Goal: Task Accomplishment & Management: Manage account settings

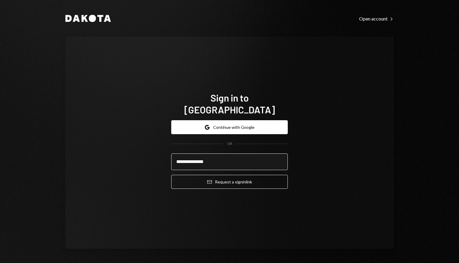
type input "**********"
click at [171, 175] on button "Email Request a sign in link" at bounding box center [229, 182] width 116 height 14
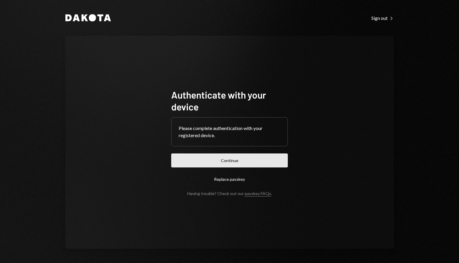
click at [216, 160] on button "Continue" at bounding box center [229, 161] width 116 height 14
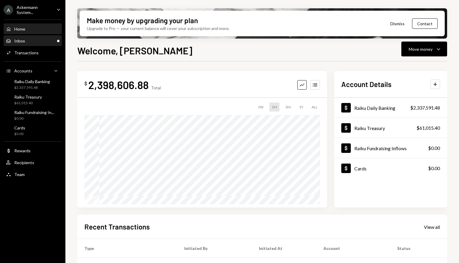
click at [20, 45] on div "Inbox Inbox" at bounding box center [32, 41] width 53 height 10
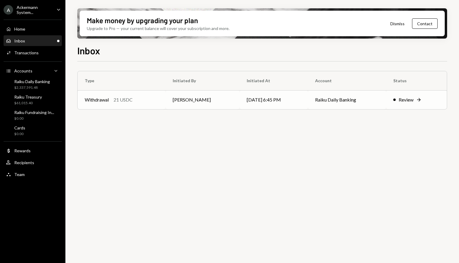
click at [423, 105] on td "Review Right Arrow" at bounding box center [416, 99] width 61 height 19
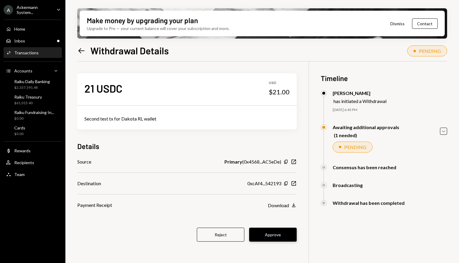
click at [278, 239] on button "Approve" at bounding box center [273, 235] width 48 height 14
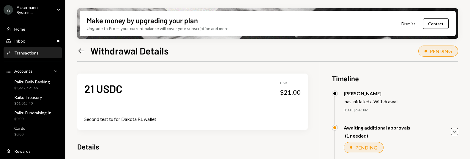
click at [236, 46] on div "Left Arrow Withdrawal Details PENDING" at bounding box center [267, 49] width 381 height 13
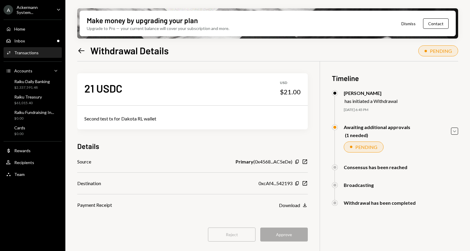
click at [280, 237] on div "Reject Approve" at bounding box center [192, 235] width 230 height 14
click at [80, 56] on div "Left Arrow Withdrawal Details" at bounding box center [122, 51] width 91 height 12
click at [80, 52] on icon at bounding box center [81, 50] width 6 height 5
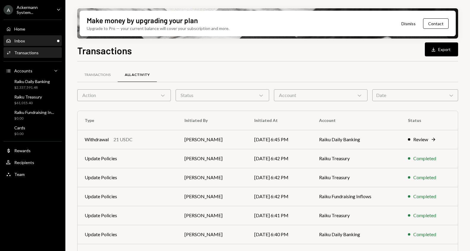
click at [38, 42] on div "Inbox Inbox" at bounding box center [32, 40] width 53 height 5
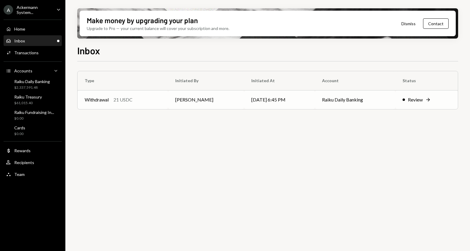
click at [252, 97] on td "[DATE] 6:45 PM" at bounding box center [279, 99] width 71 height 19
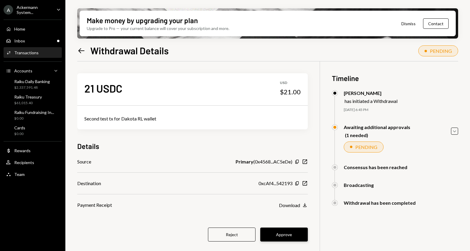
click at [287, 231] on button "Approve" at bounding box center [284, 235] width 48 height 14
click at [455, 129] on icon "Caret Down" at bounding box center [454, 131] width 7 height 7
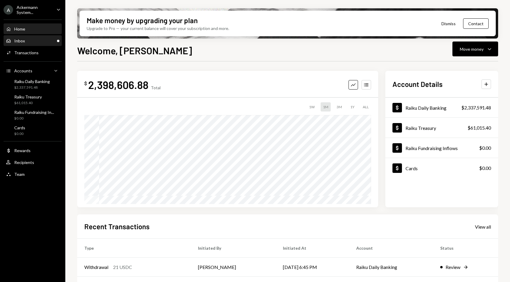
click at [33, 43] on div "Inbox Inbox" at bounding box center [32, 40] width 53 height 5
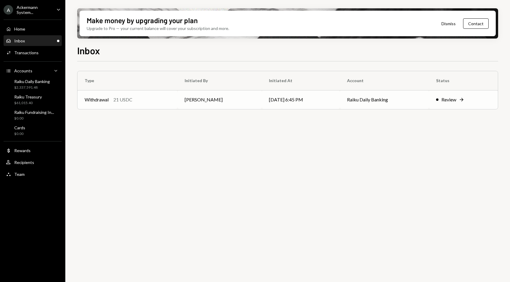
click at [241, 98] on td "[PERSON_NAME]" at bounding box center [220, 99] width 84 height 19
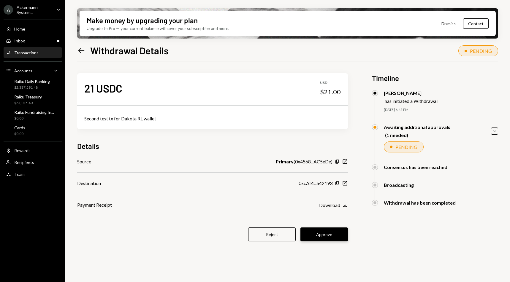
click at [327, 236] on button "Approve" at bounding box center [325, 235] width 48 height 14
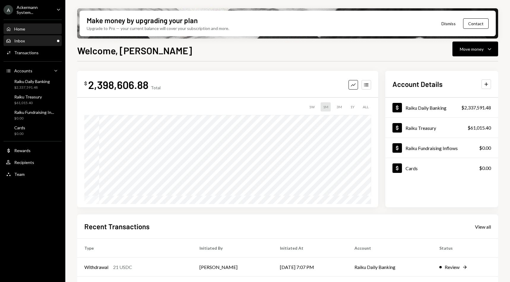
click at [18, 45] on div "Inbox Inbox" at bounding box center [32, 41] width 53 height 10
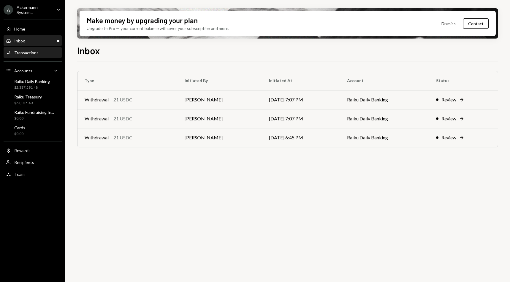
click at [47, 53] on div "Activities Transactions" at bounding box center [32, 52] width 53 height 5
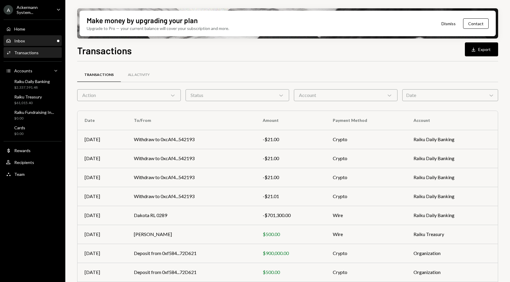
click at [31, 38] on div "Inbox Inbox" at bounding box center [32, 40] width 53 height 5
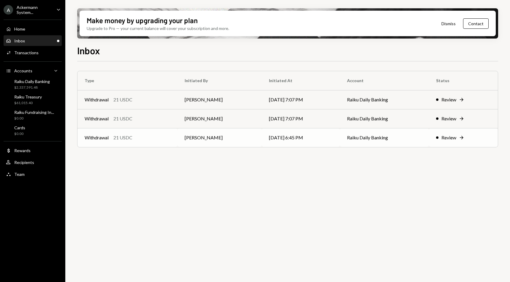
click at [283, 138] on td "[DATE] 6:45 PM" at bounding box center [301, 137] width 78 height 19
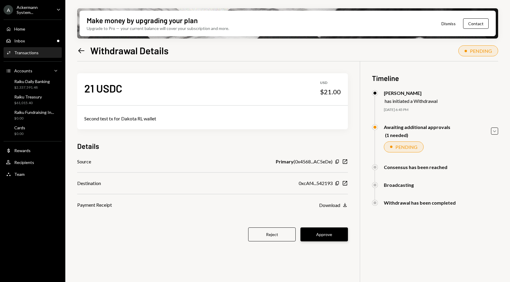
click at [326, 235] on button "Approve" at bounding box center [325, 235] width 48 height 14
